Goal: Check status

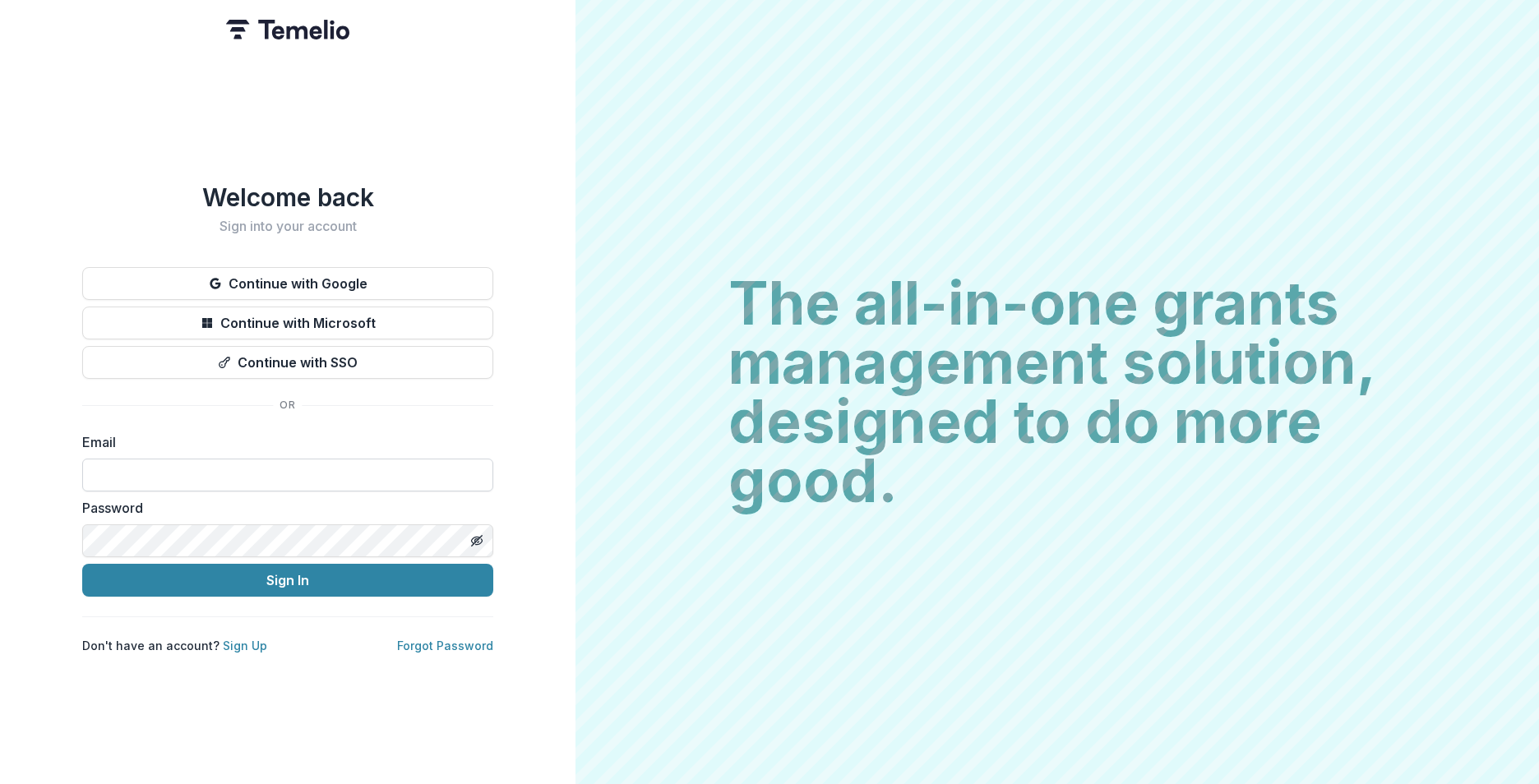
click at [235, 465] on input at bounding box center [288, 475] width 411 height 33
type input "**********"
click at [288, 577] on button "Sign In" at bounding box center [288, 580] width 411 height 33
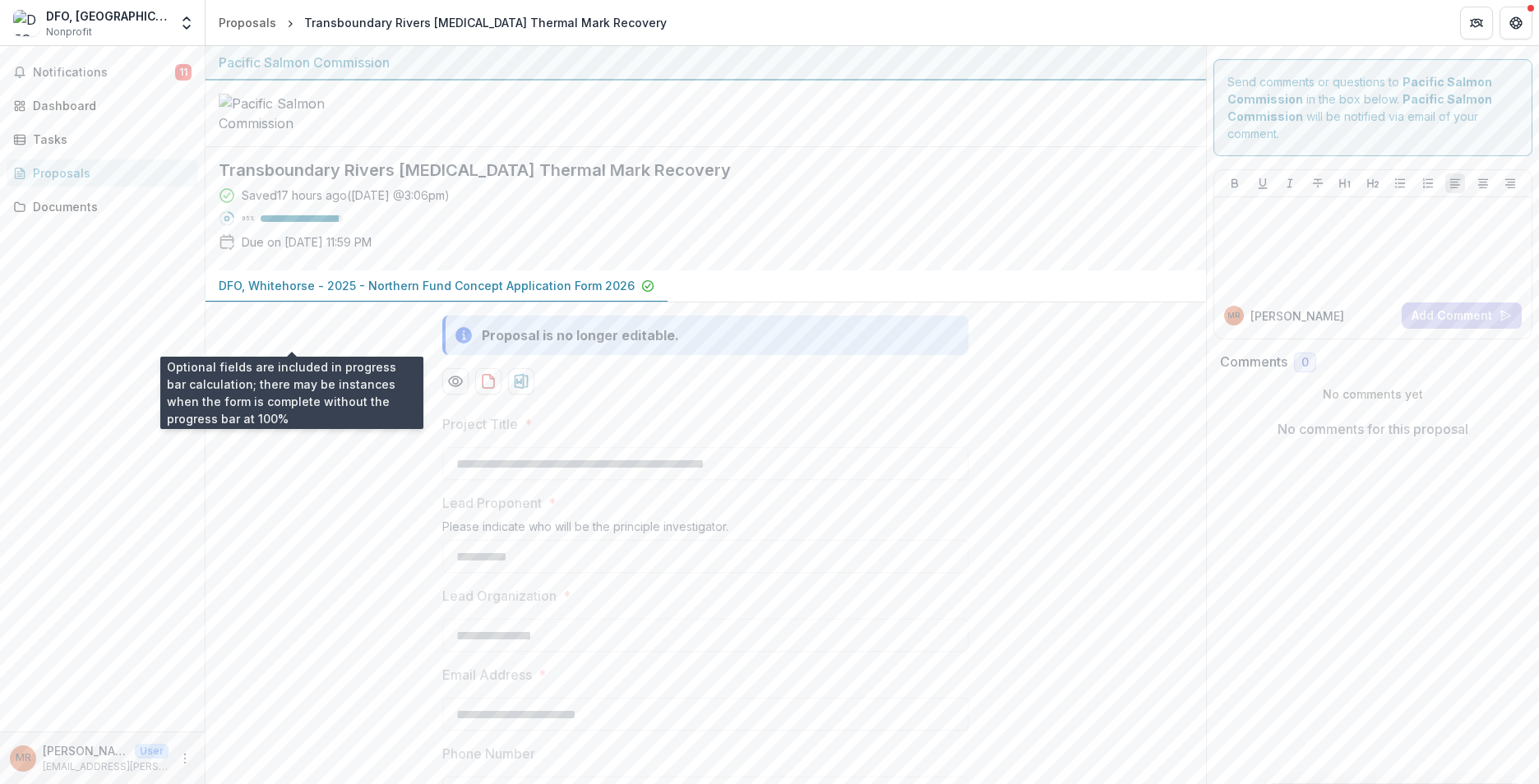
click at [273, 225] on div "95 %" at bounding box center [293, 218] width 101 height 12
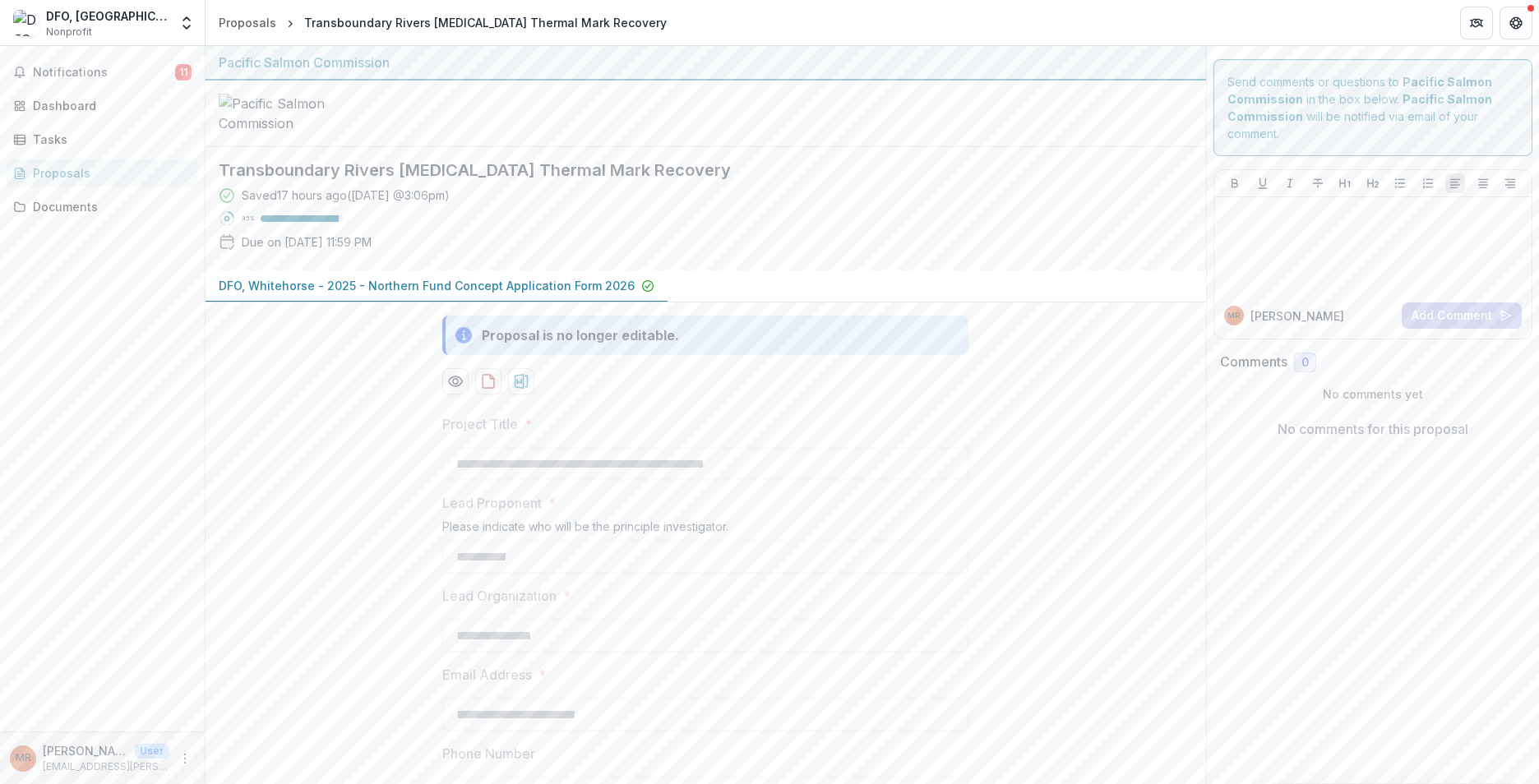
click at [484, 294] on p "DFO, Whitehorse - 2025 - Northern Fund Concept Application Form 2026" at bounding box center [426, 285] width 416 height 17
click at [480, 294] on p "DFO, Whitehorse - 2025 - Northern Fund Concept Application Form 2026" at bounding box center [426, 285] width 416 height 17
click at [479, 294] on p "DFO, Whitehorse - 2025 - Northern Fund Concept Application Form 2026" at bounding box center [426, 285] width 416 height 17
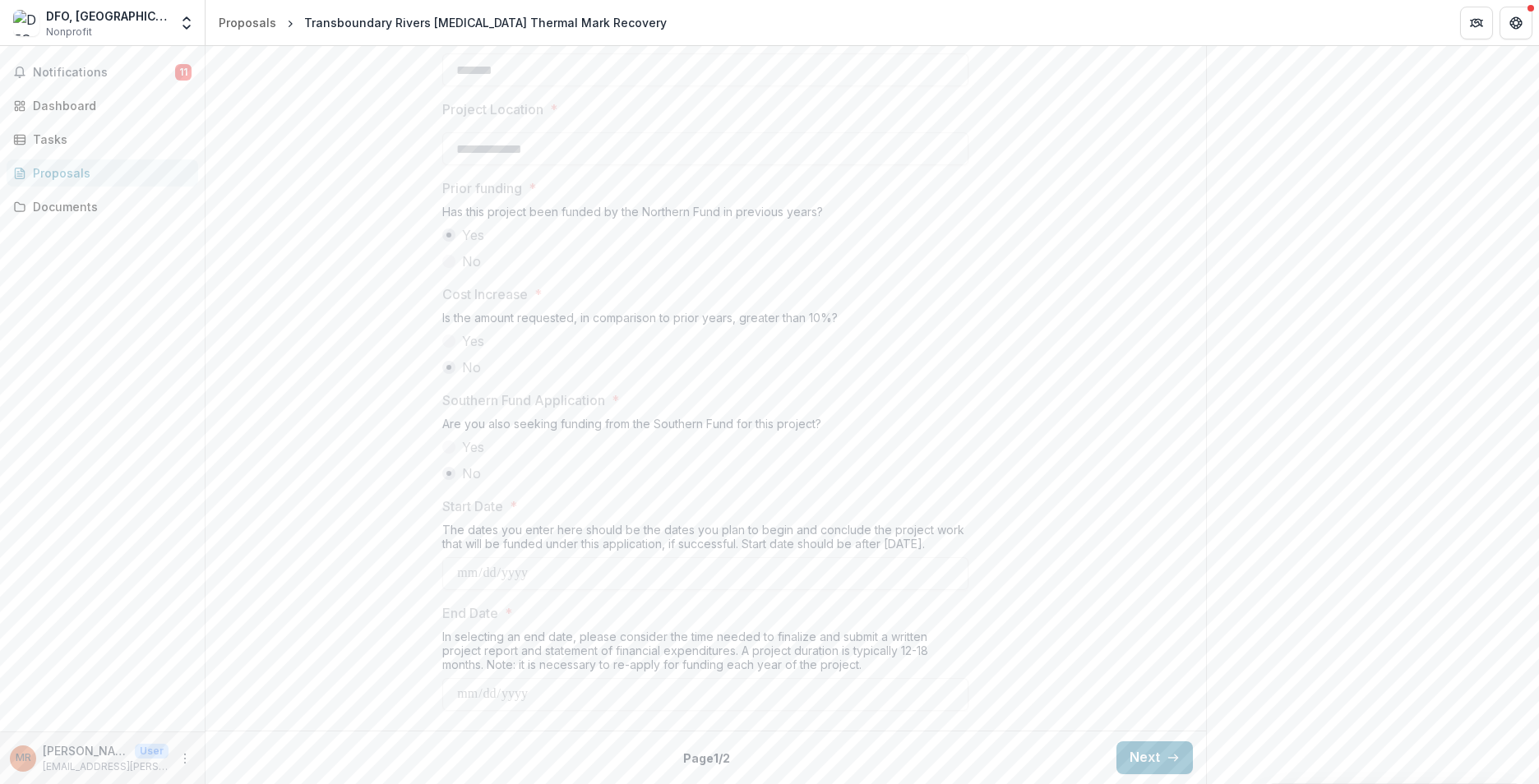
scroll to position [1789, 0]
click at [1134, 763] on button "Next" at bounding box center [1155, 758] width 76 height 33
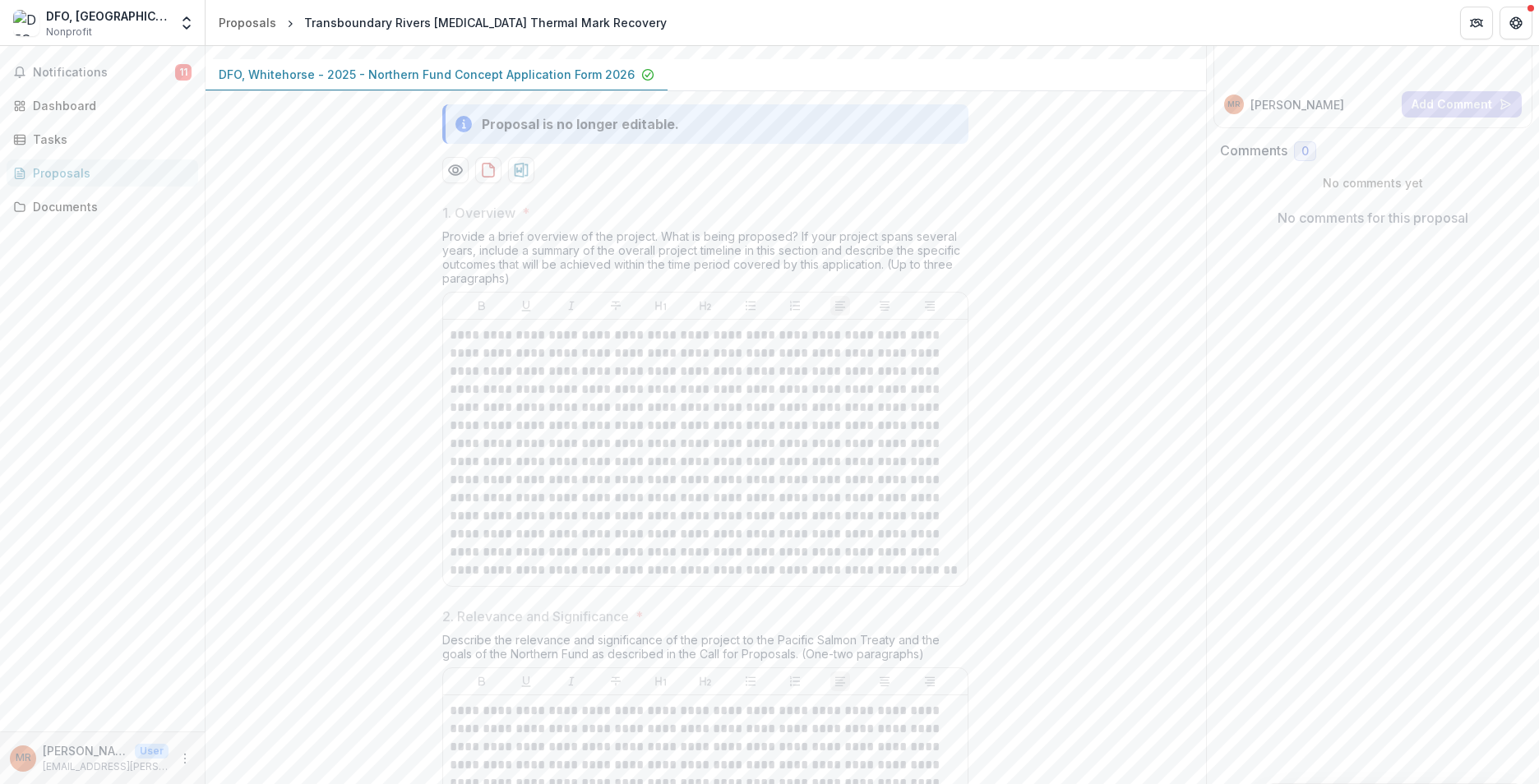
scroll to position [0, 0]
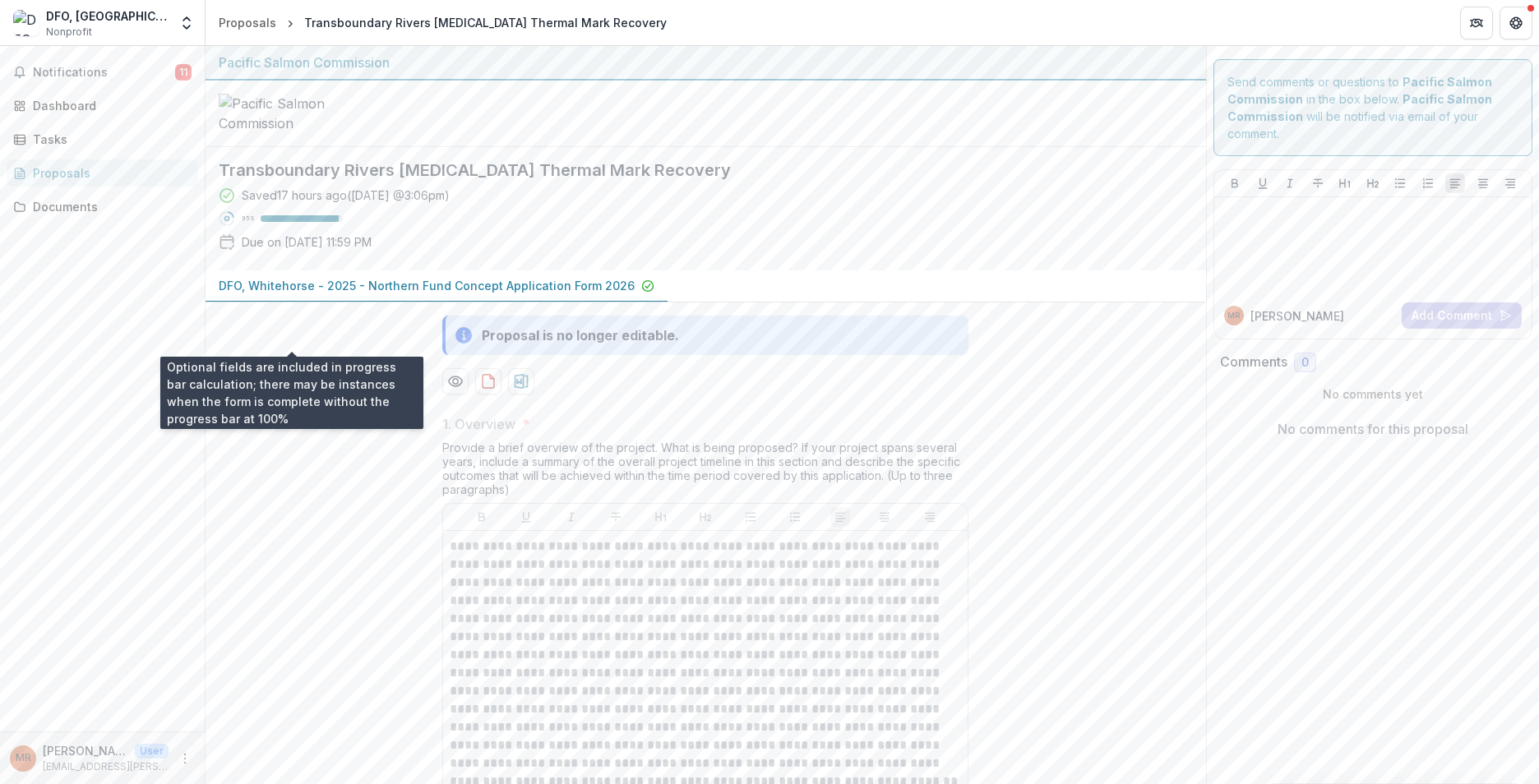
click at [330, 222] on div at bounding box center [299, 218] width 78 height 6
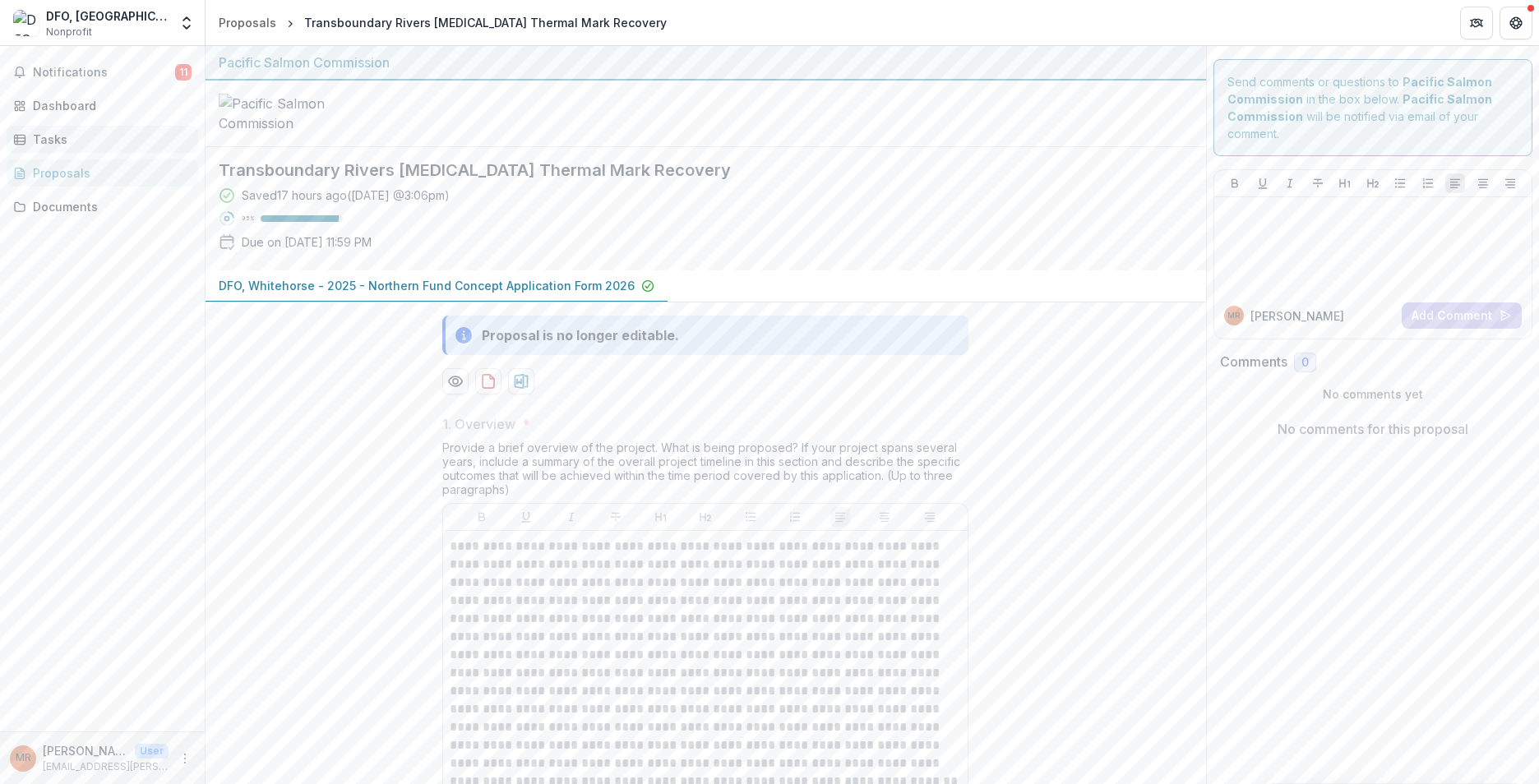
click at [60, 139] on div "Tasks" at bounding box center [109, 139] width 152 height 17
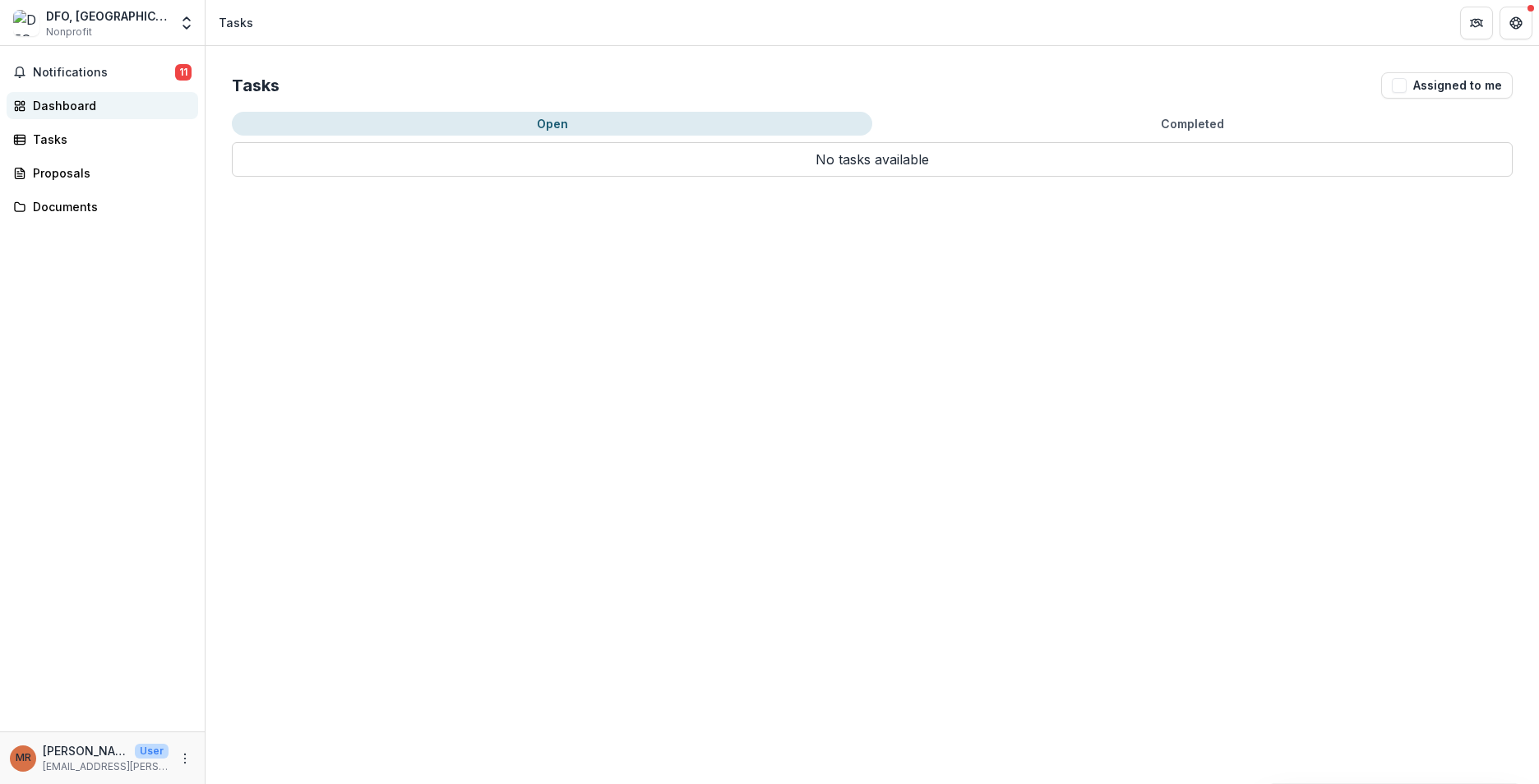
click at [61, 107] on div "Dashboard" at bounding box center [109, 105] width 152 height 17
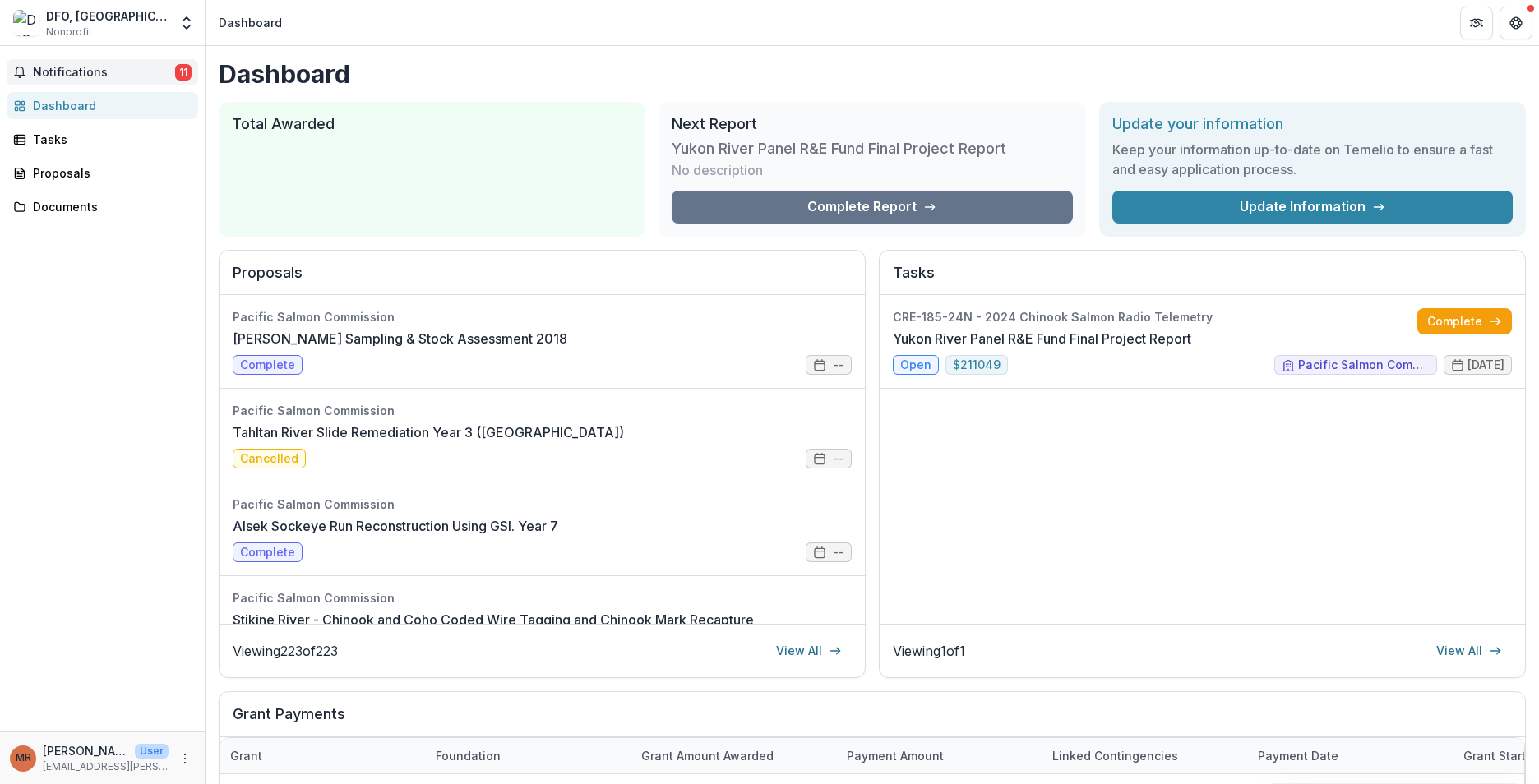
click at [61, 68] on span "Notifications" at bounding box center [104, 72] width 142 height 14
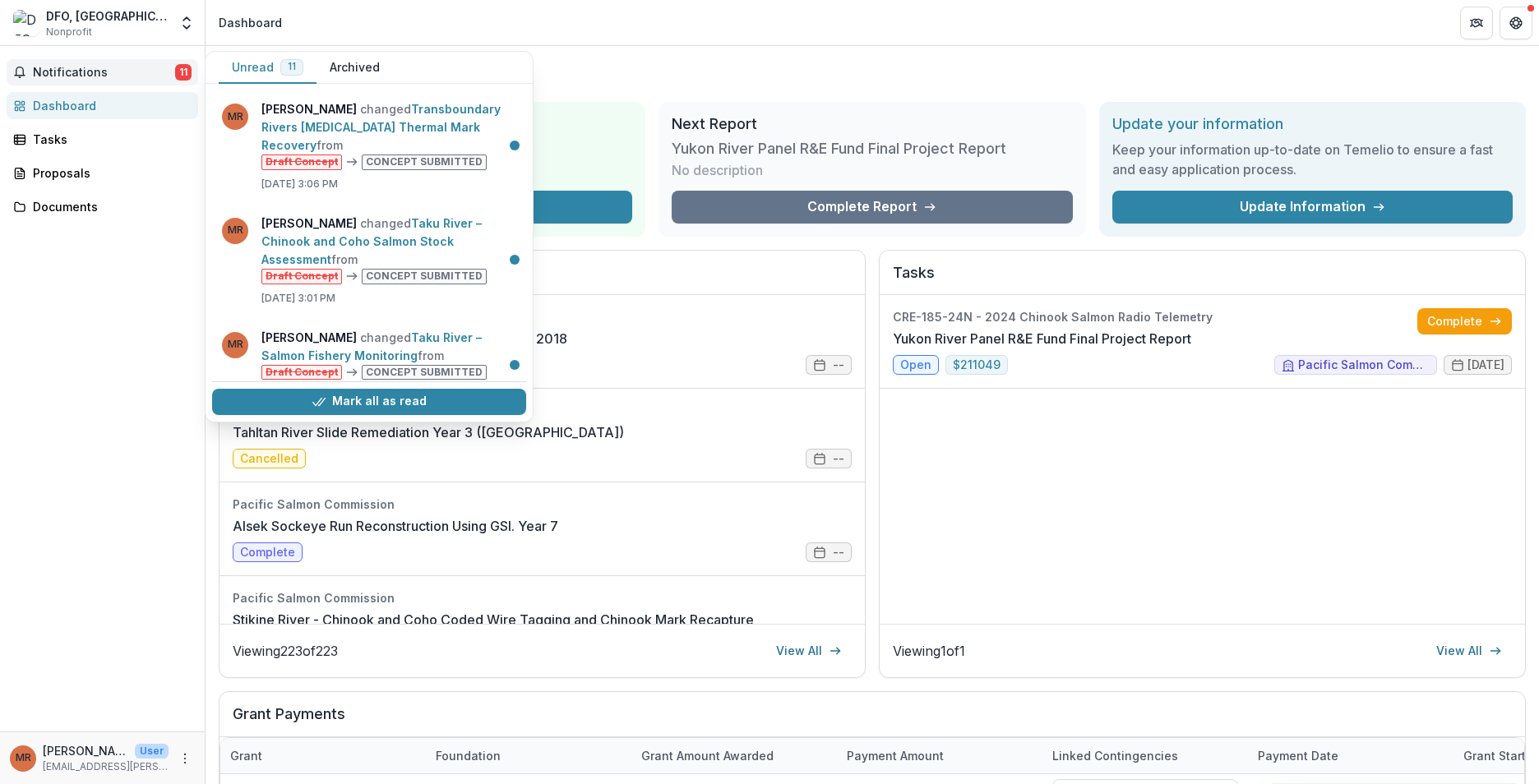
click at [107, 304] on div "Notifications 11 Unread 11 Archived MR [PERSON_NAME] changed Transboundary Rive…" at bounding box center [102, 389] width 205 height 686
